Goal: Information Seeking & Learning: Understand process/instructions

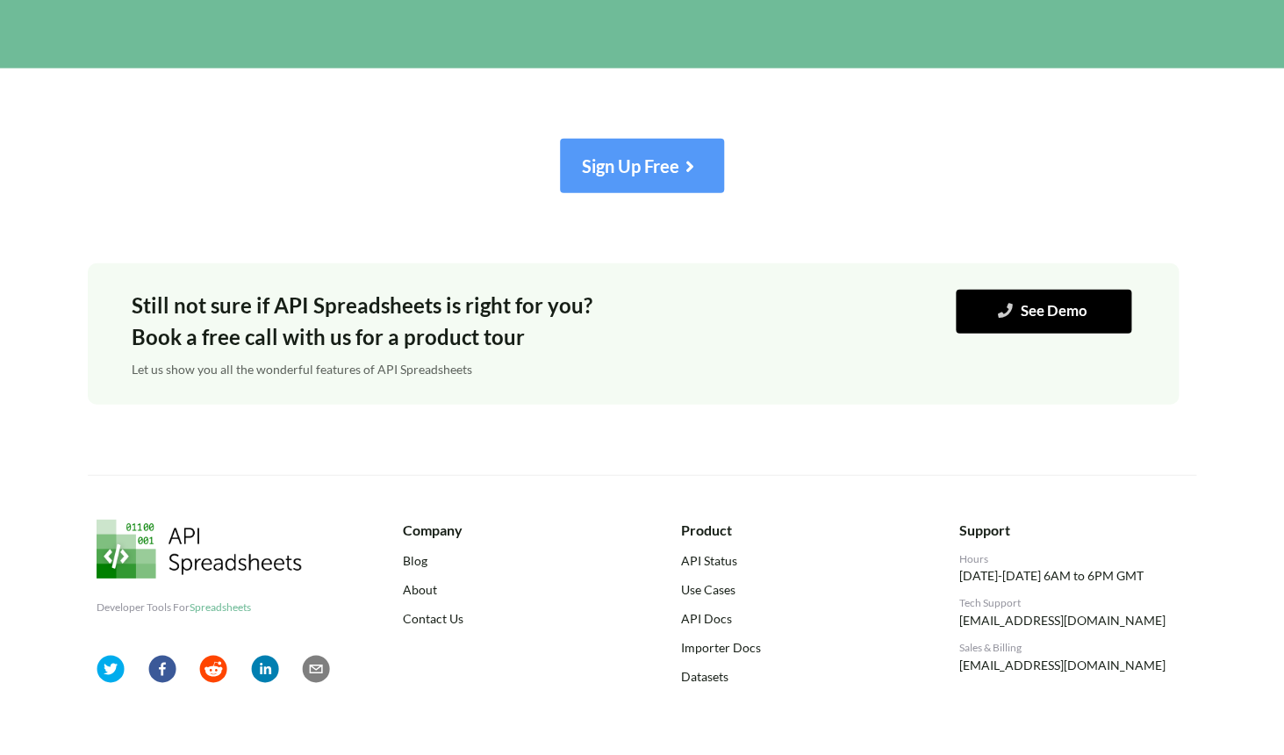
scroll to position [6752, 0]
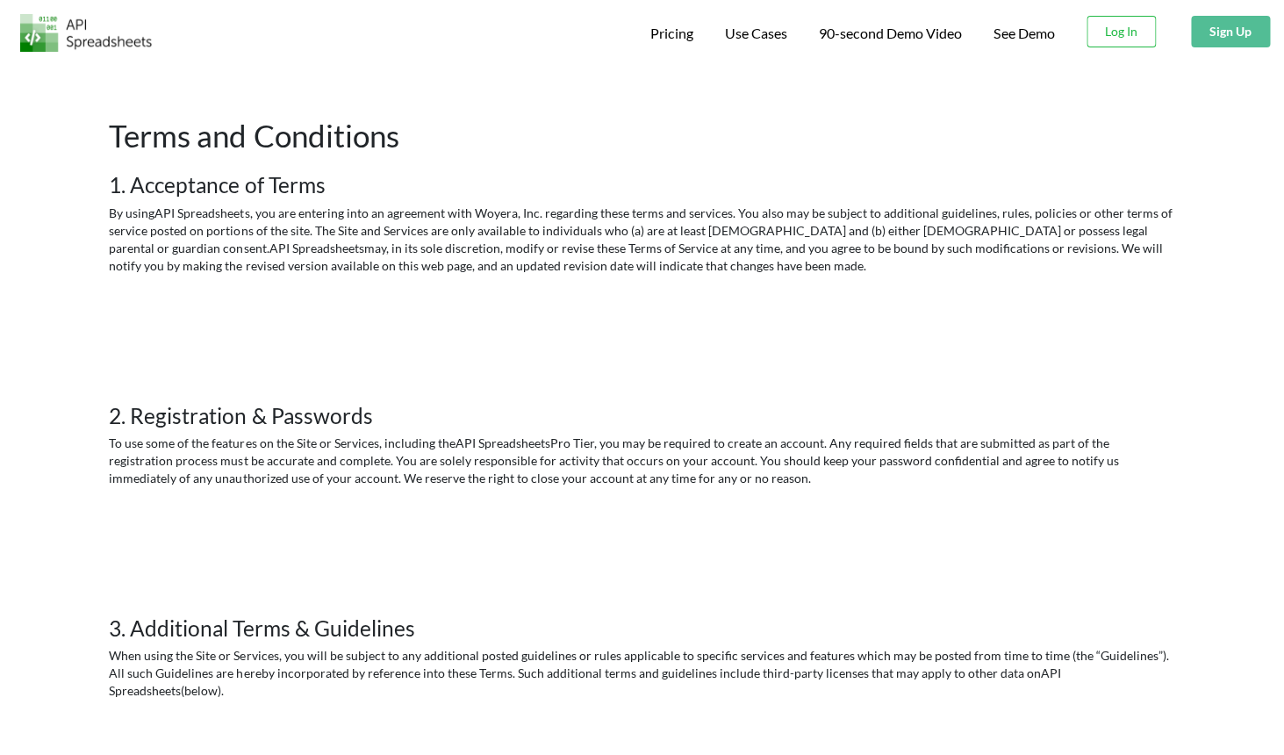
click at [694, 404] on h3 "2. Registration & Passwords" at bounding box center [642, 415] width 1066 height 25
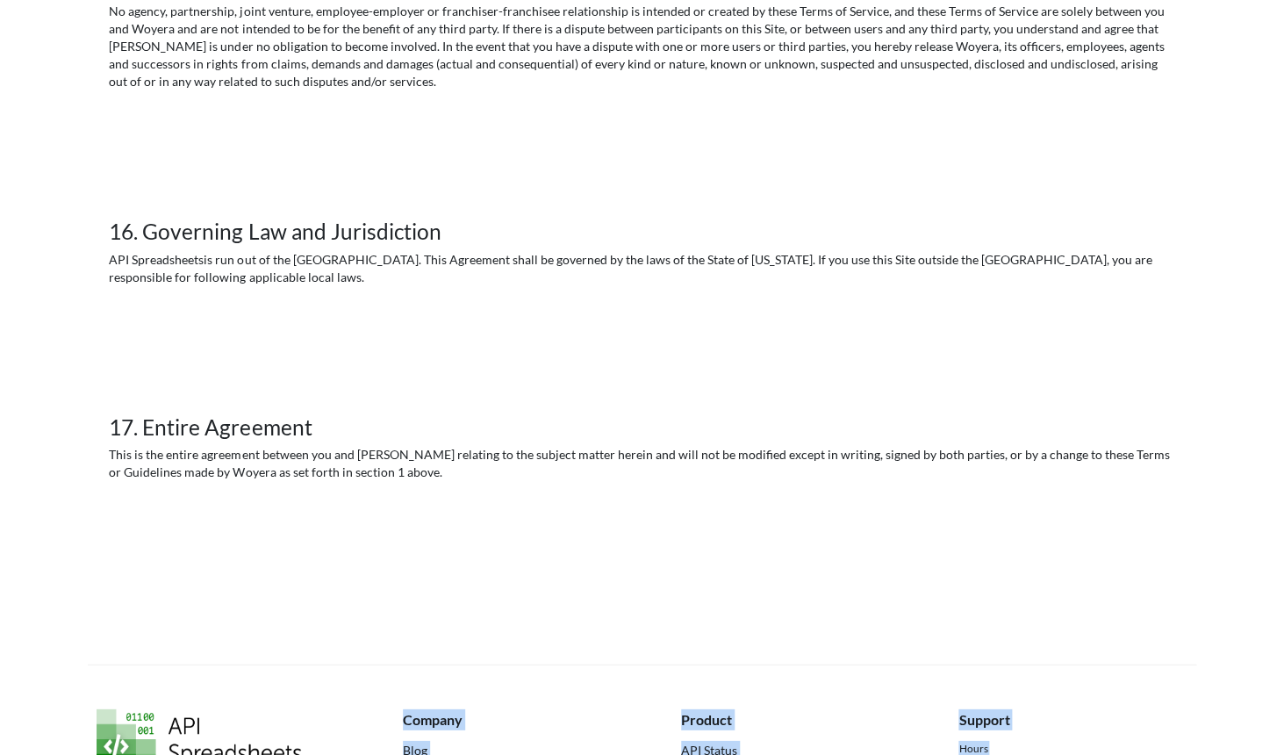
scroll to position [4114, 0]
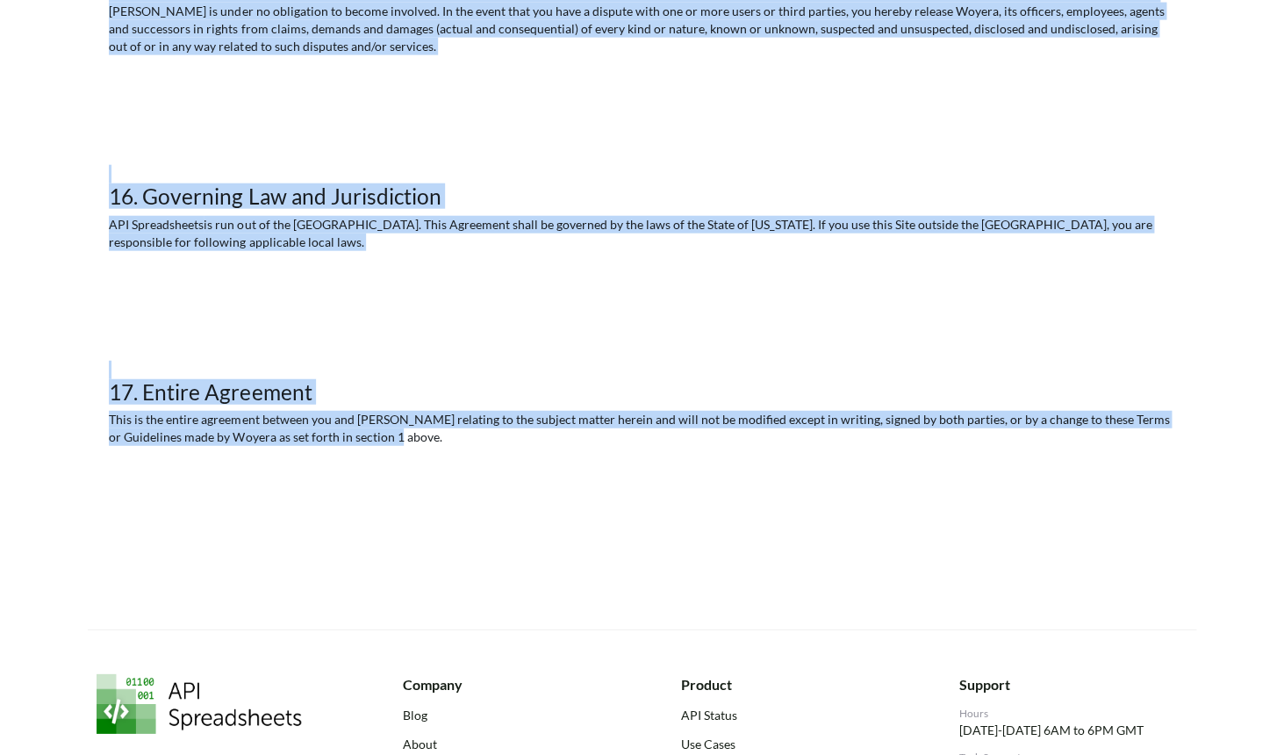
drag, startPoint x: 106, startPoint y: 124, endPoint x: 971, endPoint y: 395, distance: 906.4
copy div "Terms and Conditions 1. Acceptance of Terms By using API Spreadsheets , you are…"
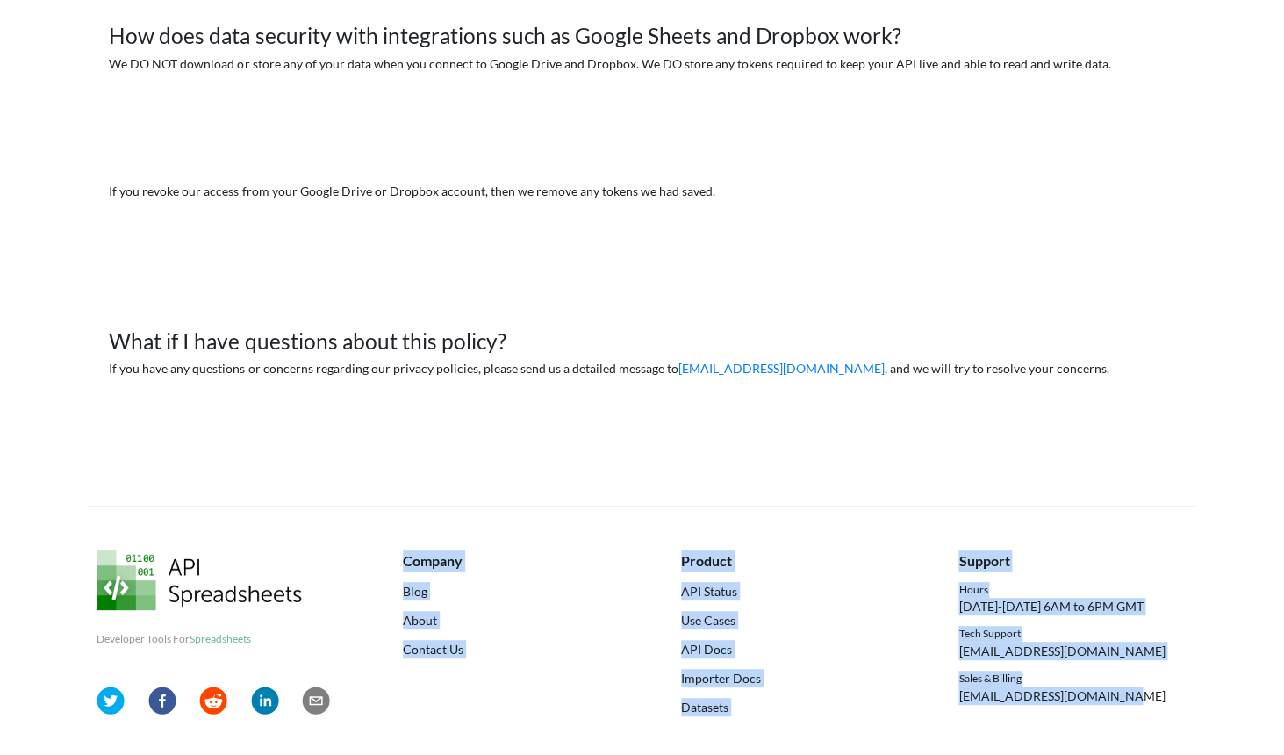
scroll to position [2440, 0]
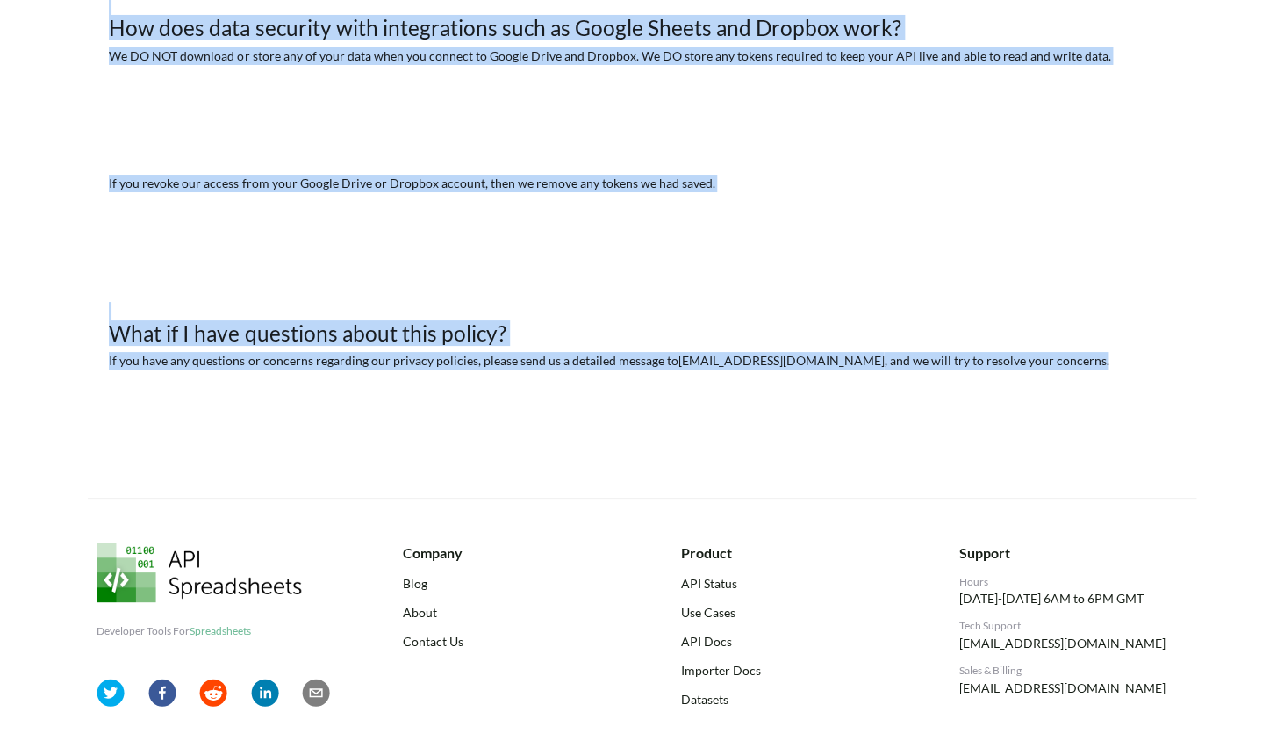
drag, startPoint x: 117, startPoint y: 85, endPoint x: 1055, endPoint y: 328, distance: 969.5
copy div "Privacy Policy TLDR; 1. You own all your data completely; 2. For Google Drive a…"
